Goal: Find specific page/section: Find specific page/section

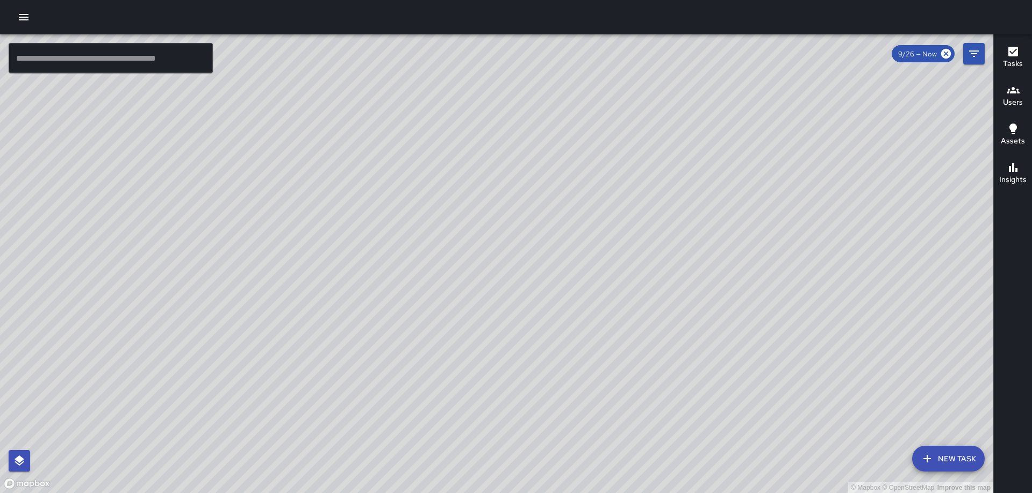
click at [1017, 94] on icon "button" at bounding box center [1013, 90] width 13 height 6
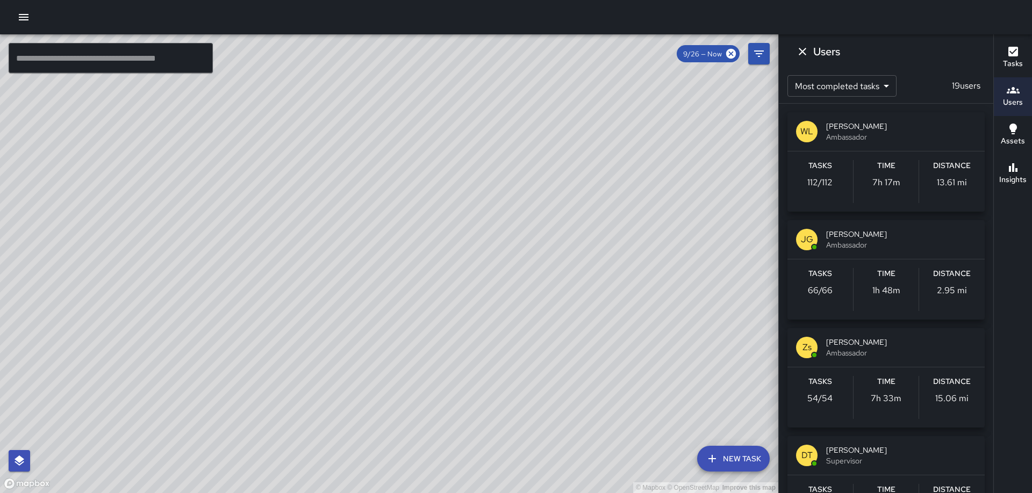
click at [896, 365] on div "Zs [PERSON_NAME] Ambassador" at bounding box center [886, 347] width 197 height 39
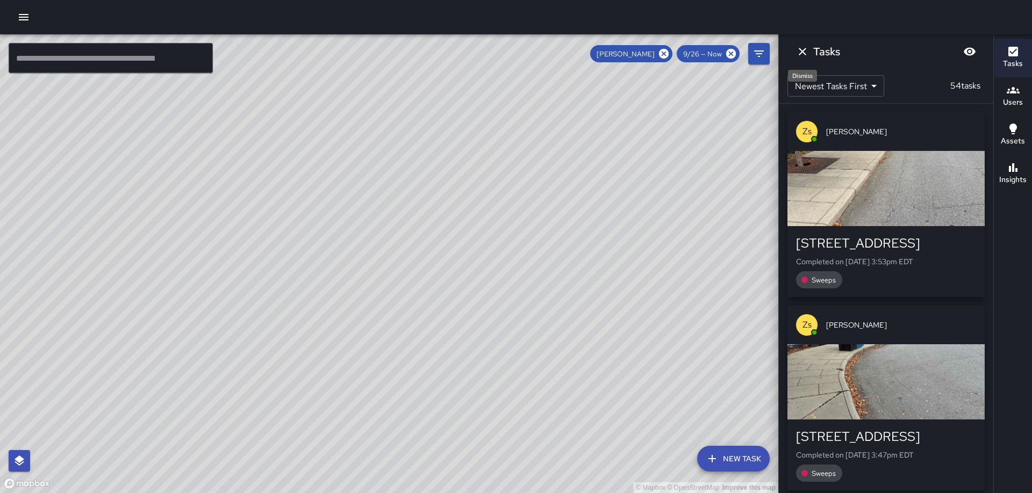
click at [804, 59] on button "Dismiss" at bounding box center [803, 52] width 22 height 22
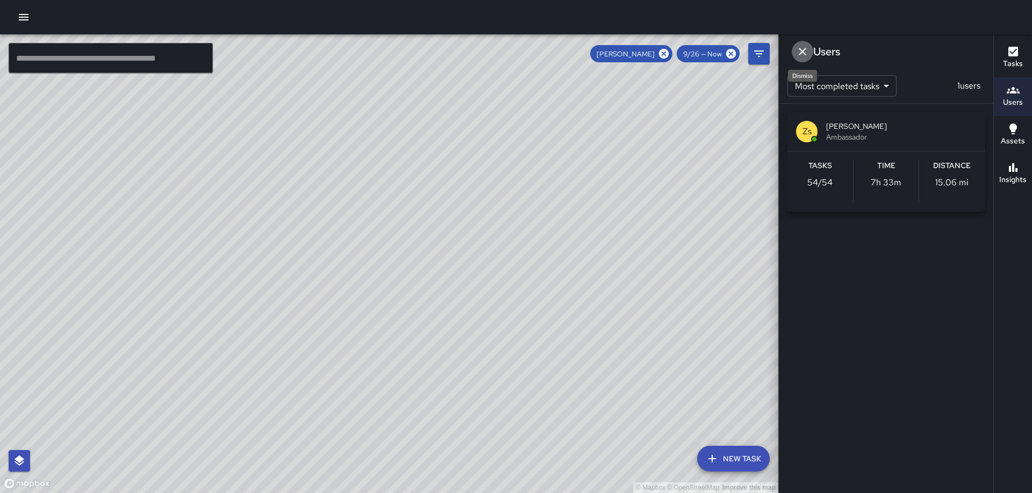
click at [801, 61] on button "Dismiss" at bounding box center [803, 52] width 22 height 22
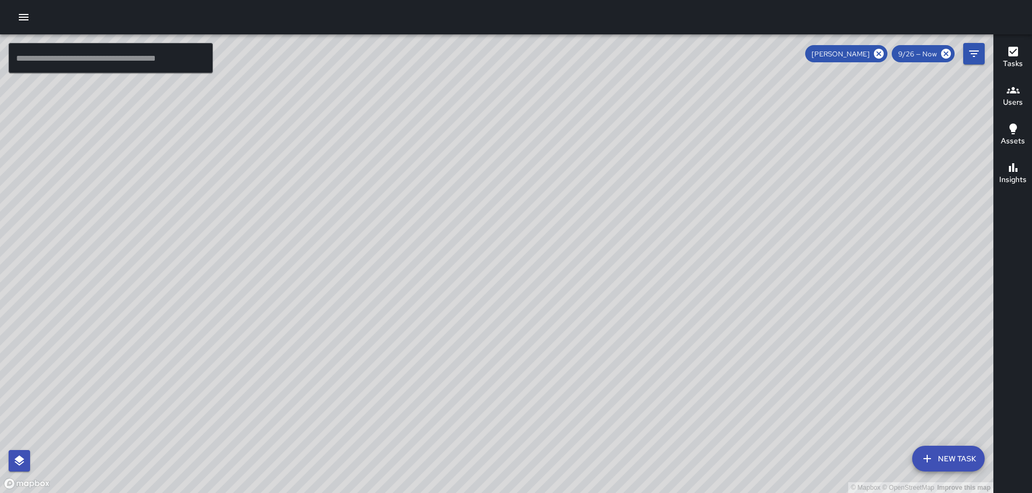
click at [1015, 99] on h6 "Users" at bounding box center [1013, 103] width 20 height 12
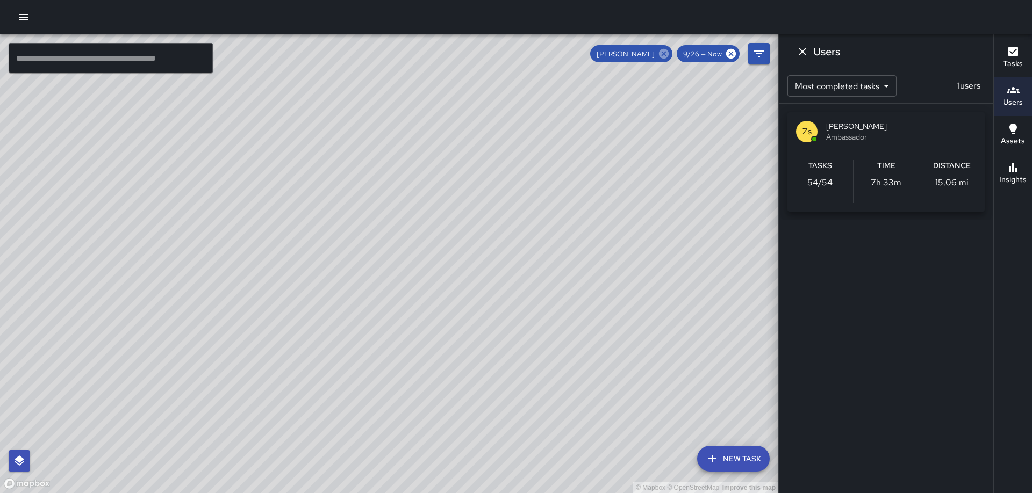
click at [667, 56] on icon at bounding box center [664, 54] width 12 height 12
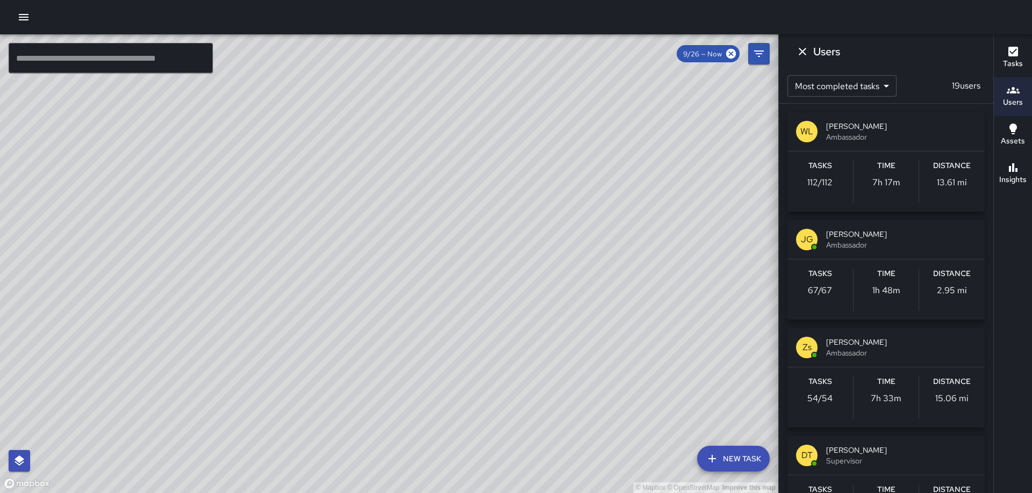
click at [815, 245] on div "JG" at bounding box center [807, 240] width 22 height 22
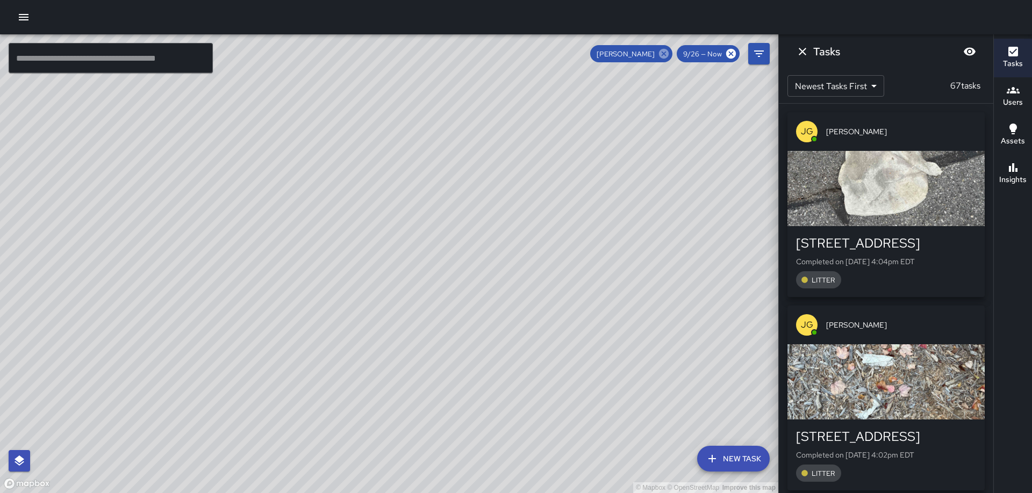
click at [664, 56] on icon at bounding box center [664, 54] width 10 height 10
click at [799, 54] on icon "Dismiss" at bounding box center [802, 51] width 13 height 13
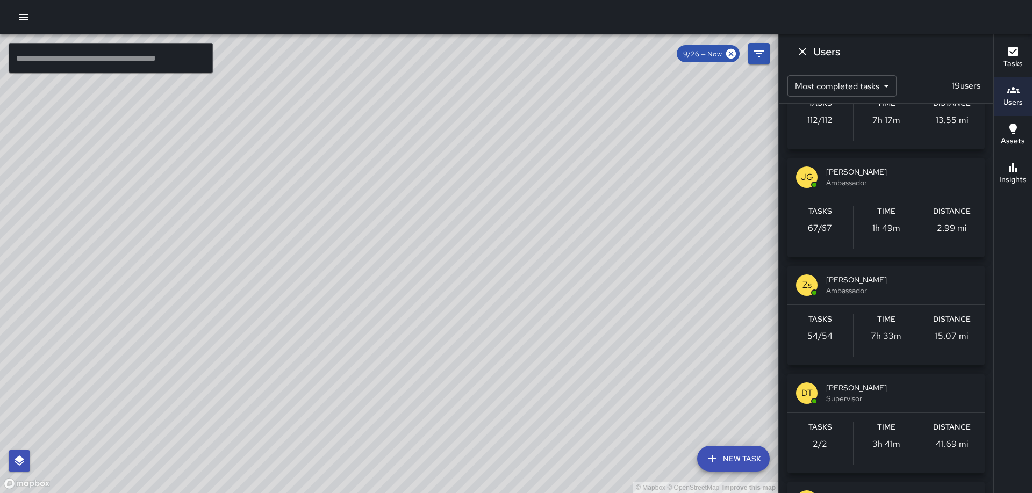
scroll to position [34, 0]
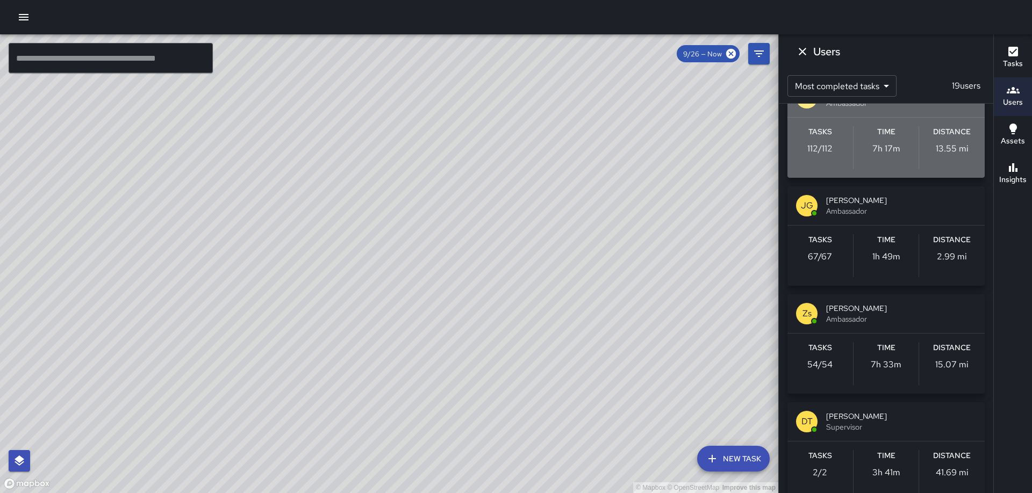
click at [969, 154] on div "Distance 13.55 mi" at bounding box center [952, 147] width 66 height 43
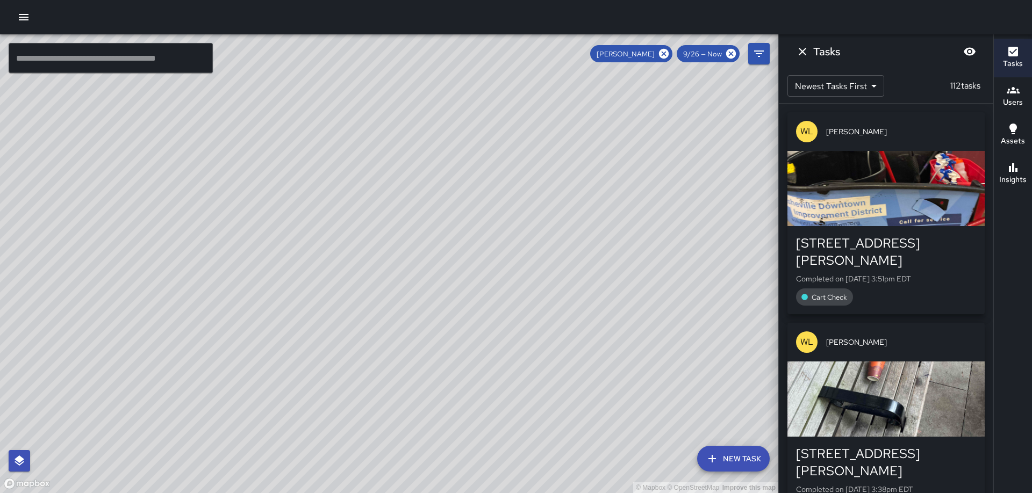
click at [971, 144] on div "© Mapbox © OpenStreetMap Improve this map ​ New Task [PERSON_NAME] 9/26 — Now M…" at bounding box center [516, 263] width 1032 height 459
click at [808, 55] on icon "Dismiss" at bounding box center [802, 51] width 13 height 13
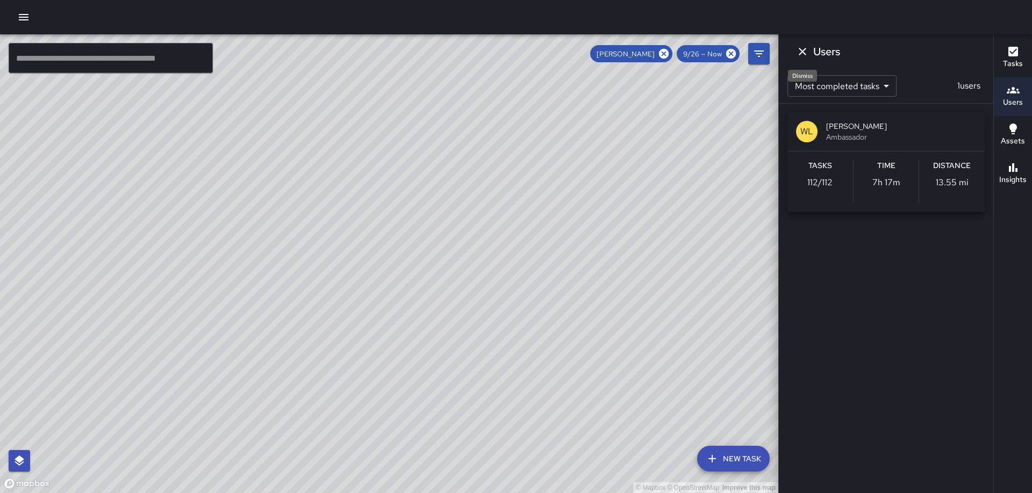
click at [798, 56] on icon "Dismiss" at bounding box center [802, 51] width 13 height 13
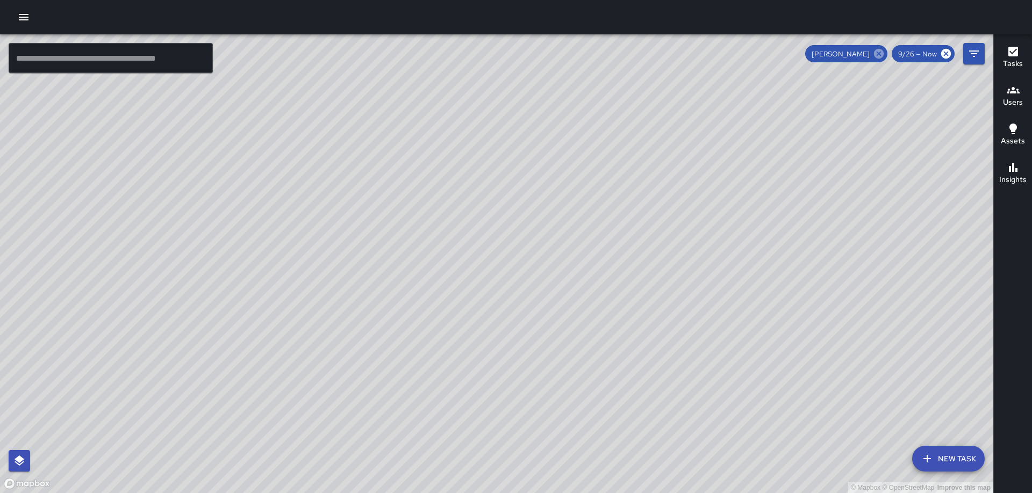
click at [876, 56] on icon at bounding box center [879, 54] width 10 height 10
drag, startPoint x: 737, startPoint y: 259, endPoint x: 690, endPoint y: 207, distance: 69.6
click at [690, 207] on div "© Mapbox © OpenStreetMap Improve this map" at bounding box center [496, 263] width 993 height 459
